Goal: Transaction & Acquisition: Purchase product/service

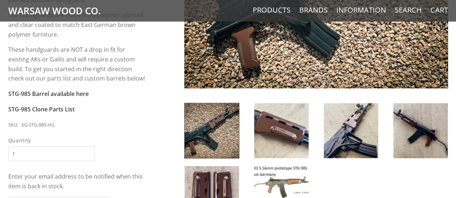
scroll to position [72, 0]
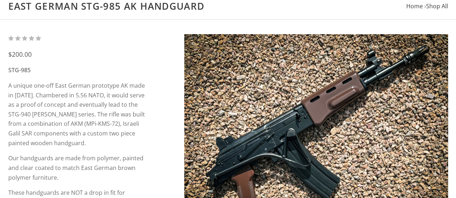
click at [347, 98] on img at bounding box center [316, 133] width 264 height 198
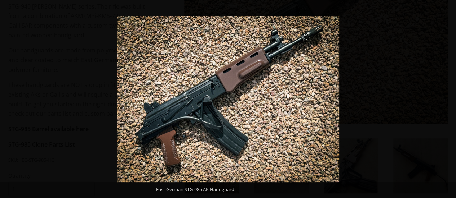
click at [447, 100] on button at bounding box center [442, 99] width 25 height 36
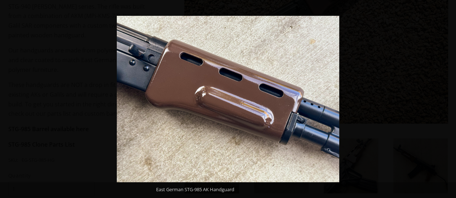
click at [447, 100] on button at bounding box center [442, 99] width 25 height 36
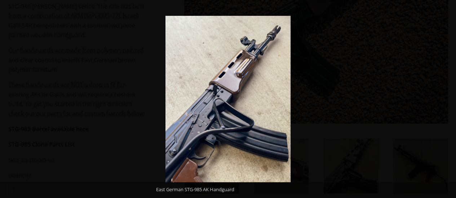
click at [447, 100] on button at bounding box center [442, 99] width 25 height 36
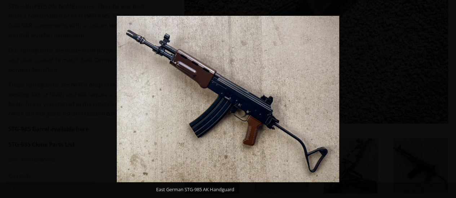
click at [447, 100] on button at bounding box center [442, 99] width 25 height 36
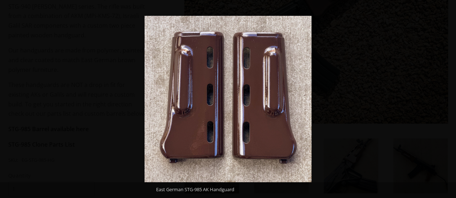
click at [447, 100] on button at bounding box center [442, 99] width 25 height 36
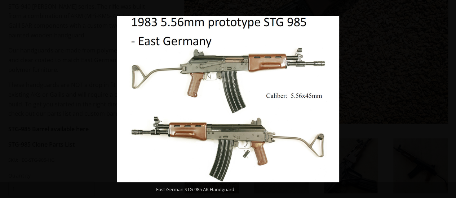
click at [447, 100] on button at bounding box center [442, 99] width 25 height 36
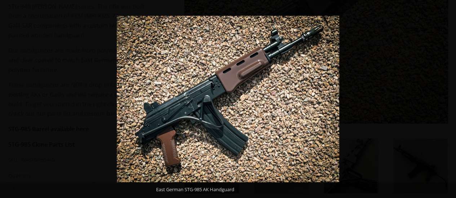
click at [447, 100] on button at bounding box center [442, 99] width 25 height 36
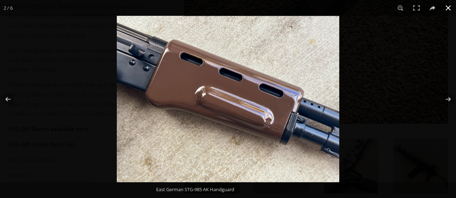
click at [447, 6] on button at bounding box center [448, 8] width 16 height 16
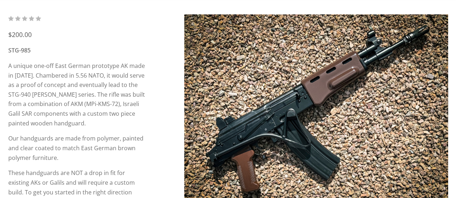
scroll to position [0, 0]
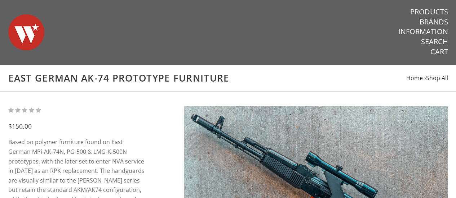
scroll to position [72, 0]
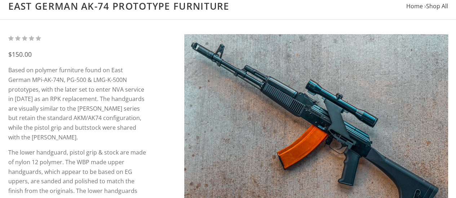
click at [291, 97] on img at bounding box center [316, 133] width 264 height 198
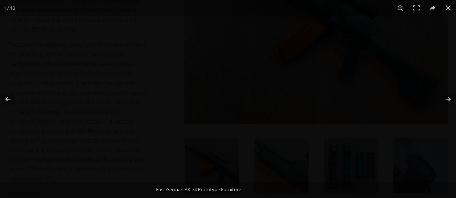
scroll to position [216, 0]
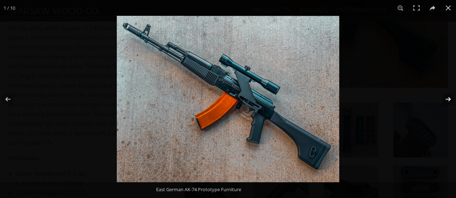
click at [447, 95] on button at bounding box center [442, 99] width 25 height 36
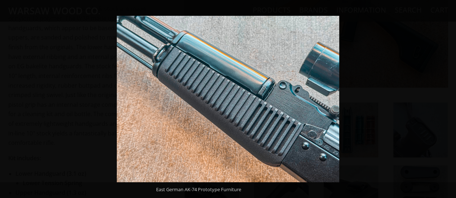
click at [444, 99] on button at bounding box center [442, 99] width 25 height 36
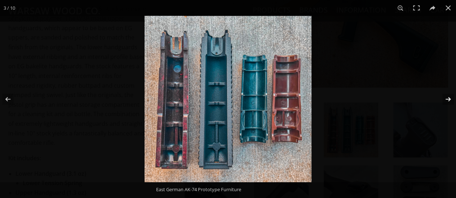
click at [444, 103] on button at bounding box center [442, 99] width 25 height 36
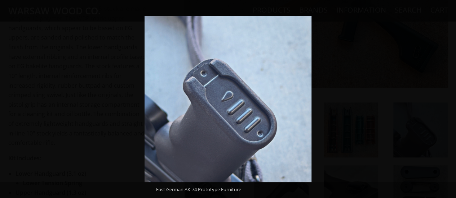
click at [444, 103] on button at bounding box center [442, 99] width 25 height 36
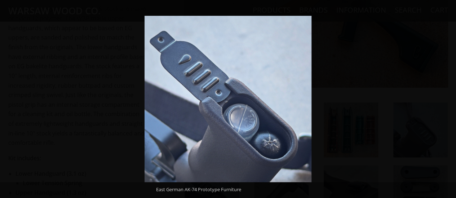
click at [444, 103] on button at bounding box center [442, 99] width 25 height 36
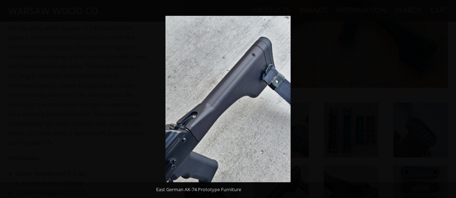
click at [444, 103] on button at bounding box center [442, 99] width 25 height 36
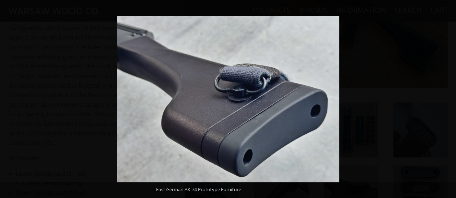
click at [444, 103] on button at bounding box center [442, 99] width 25 height 36
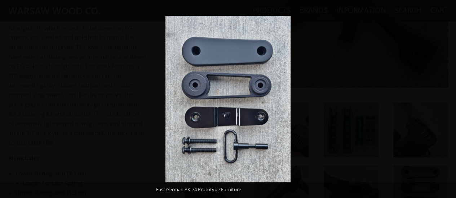
click at [444, 103] on button at bounding box center [442, 99] width 25 height 36
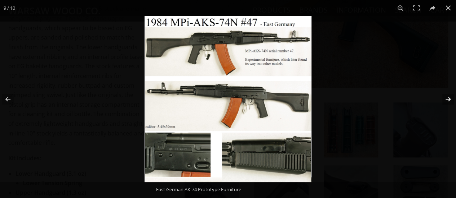
click at [443, 102] on button at bounding box center [442, 99] width 25 height 36
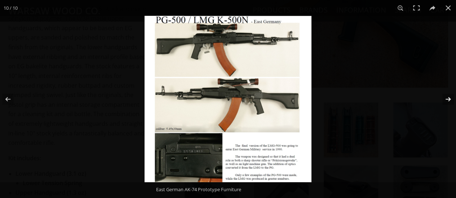
click at [443, 102] on button at bounding box center [442, 99] width 25 height 36
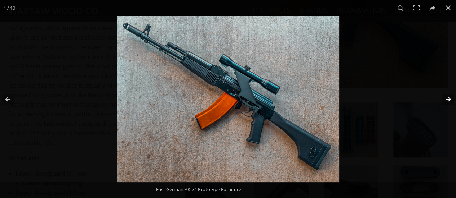
click at [443, 102] on button at bounding box center [442, 99] width 25 height 36
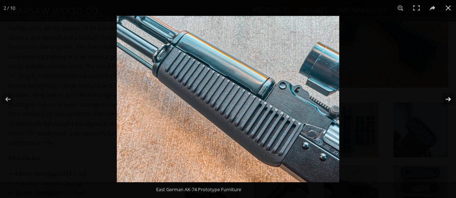
click at [443, 102] on button at bounding box center [442, 99] width 25 height 36
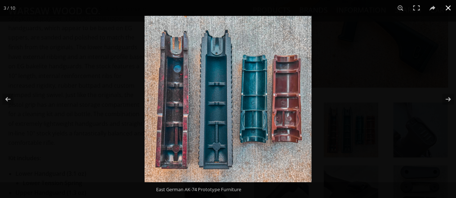
click at [445, 7] on button at bounding box center [448, 8] width 16 height 16
